Goal: Transaction & Acquisition: Obtain resource

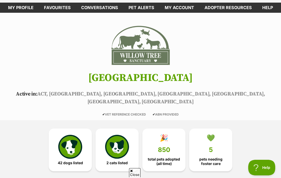
click at [70, 139] on img at bounding box center [70, 147] width 24 height 24
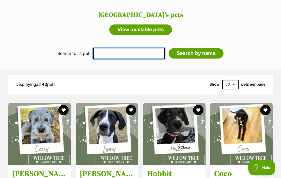
click at [138, 48] on input "text" at bounding box center [129, 53] width 72 height 11
type input "[PERSON_NAME] cross"
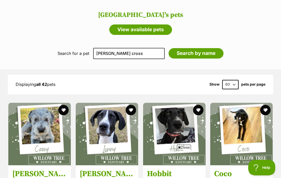
click at [192, 48] on input "Search by name" at bounding box center [196, 53] width 55 height 10
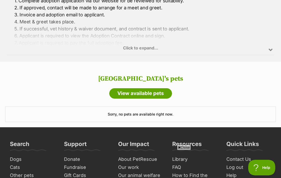
scroll to position [453, 0]
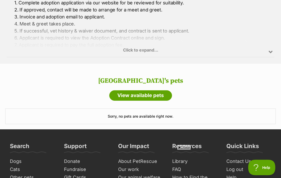
click at [147, 91] on link "View available pets" at bounding box center [140, 96] width 63 height 10
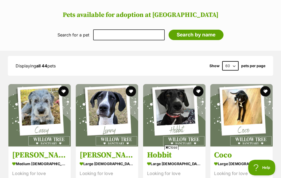
click at [174, 147] on span "Close" at bounding box center [172, 147] width 14 height 5
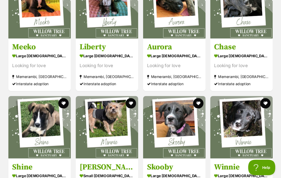
scroll to position [868, 0]
click at [112, 117] on img at bounding box center [107, 127] width 62 height 62
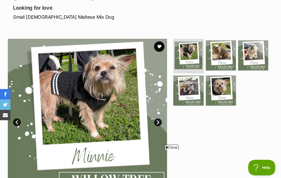
click at [171, 150] on span "Close" at bounding box center [172, 147] width 14 height 5
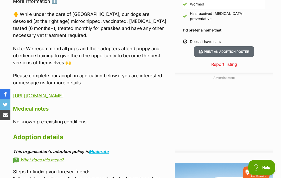
click at [64, 96] on link "[URL][DOMAIN_NAME]" at bounding box center [38, 95] width 50 height 5
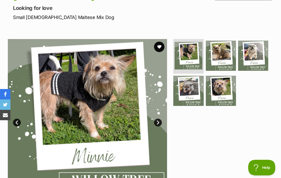
scroll to position [67, 0]
